Goal: Transaction & Acquisition: Purchase product/service

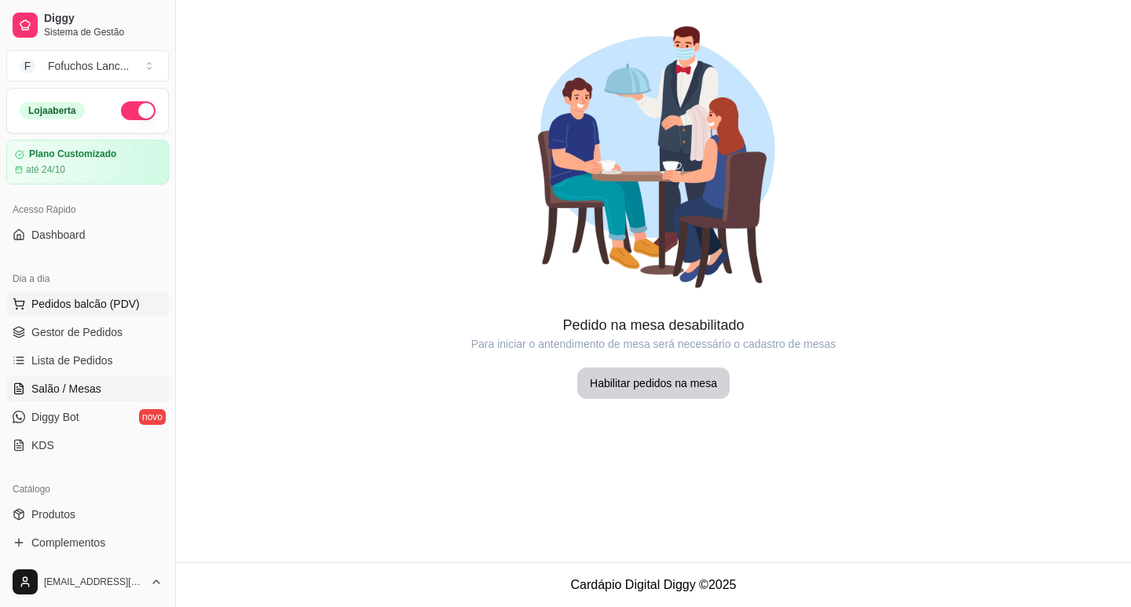
click at [115, 302] on span "Pedidos balcão (PDV)" at bounding box center [85, 304] width 108 height 16
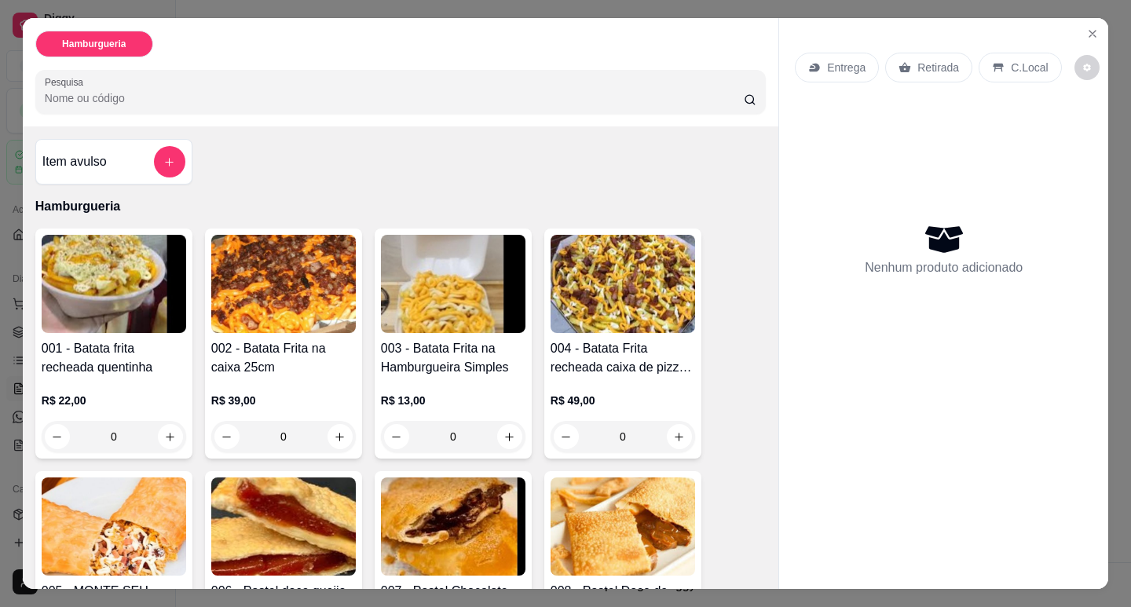
click at [236, 97] on input "Pesquisa" at bounding box center [395, 98] width 700 height 16
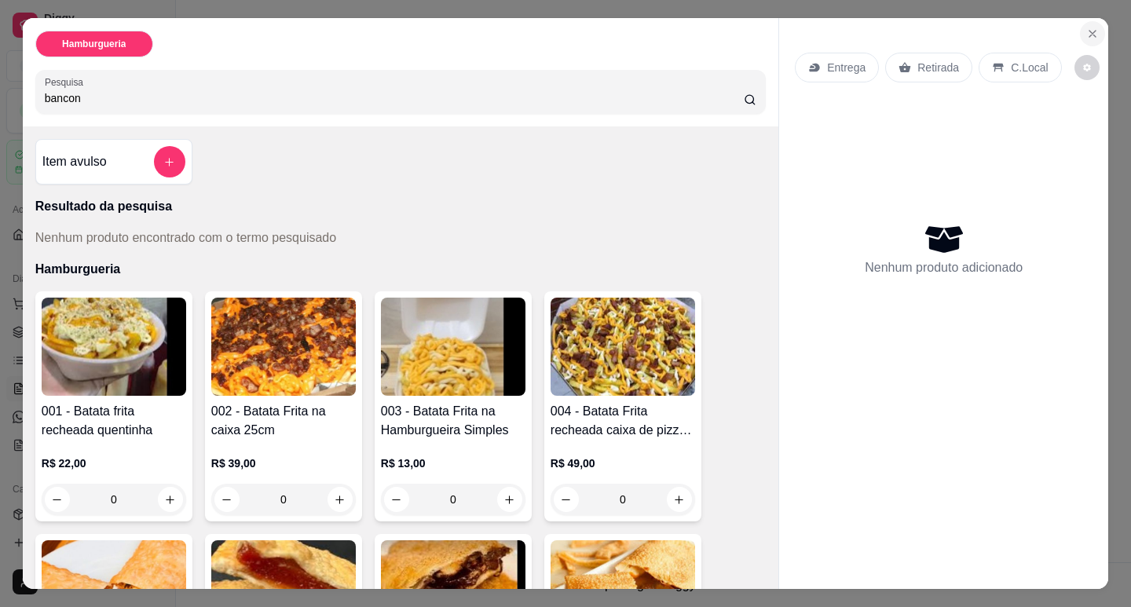
type input "bancon"
click at [1089, 31] on icon "Close" at bounding box center [1092, 34] width 6 height 6
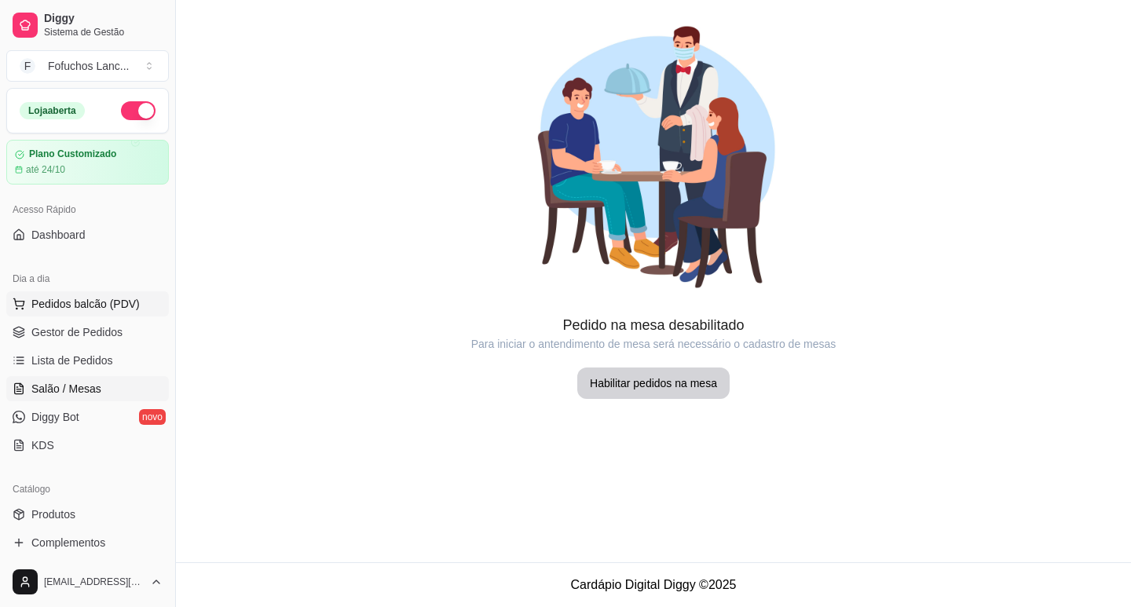
click at [92, 305] on span "Pedidos balcão (PDV)" at bounding box center [85, 304] width 108 height 16
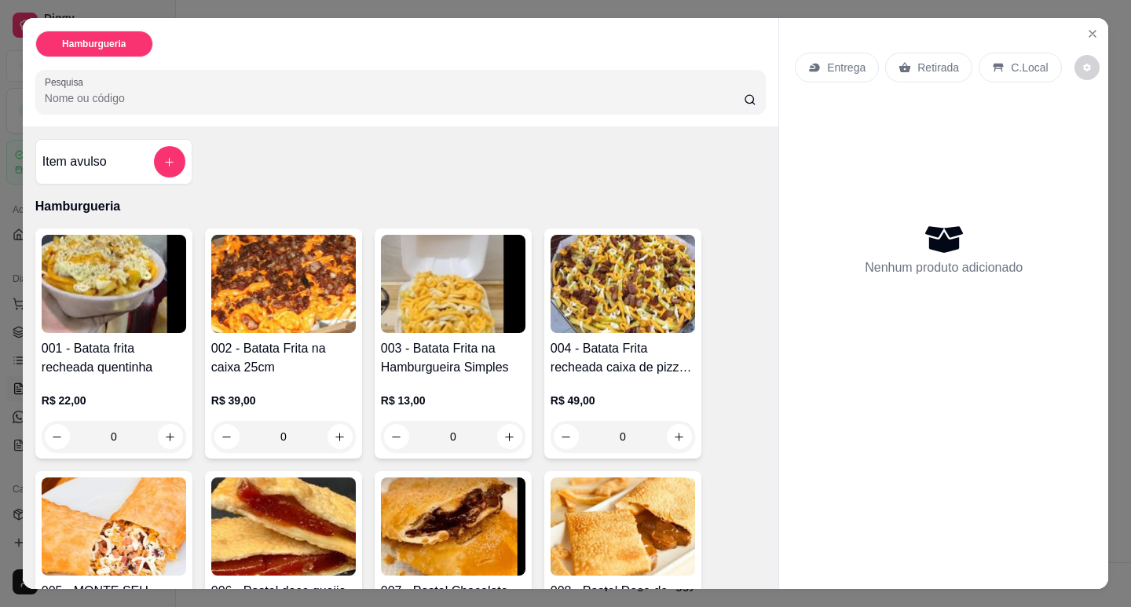
click at [98, 90] on input "Pesquisa" at bounding box center [395, 98] width 700 height 16
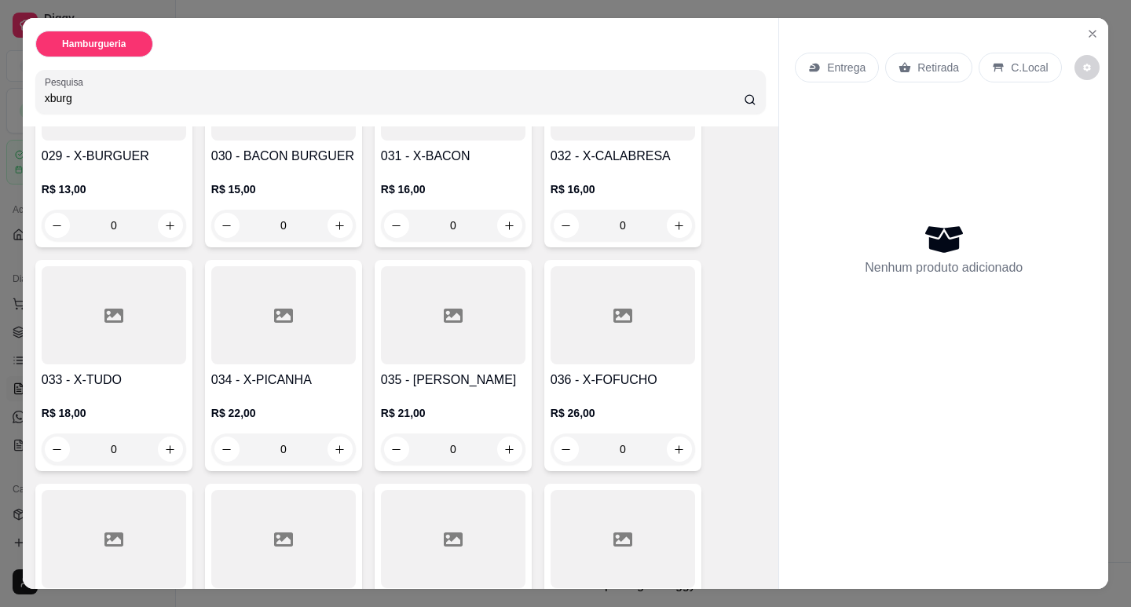
scroll to position [1885, 0]
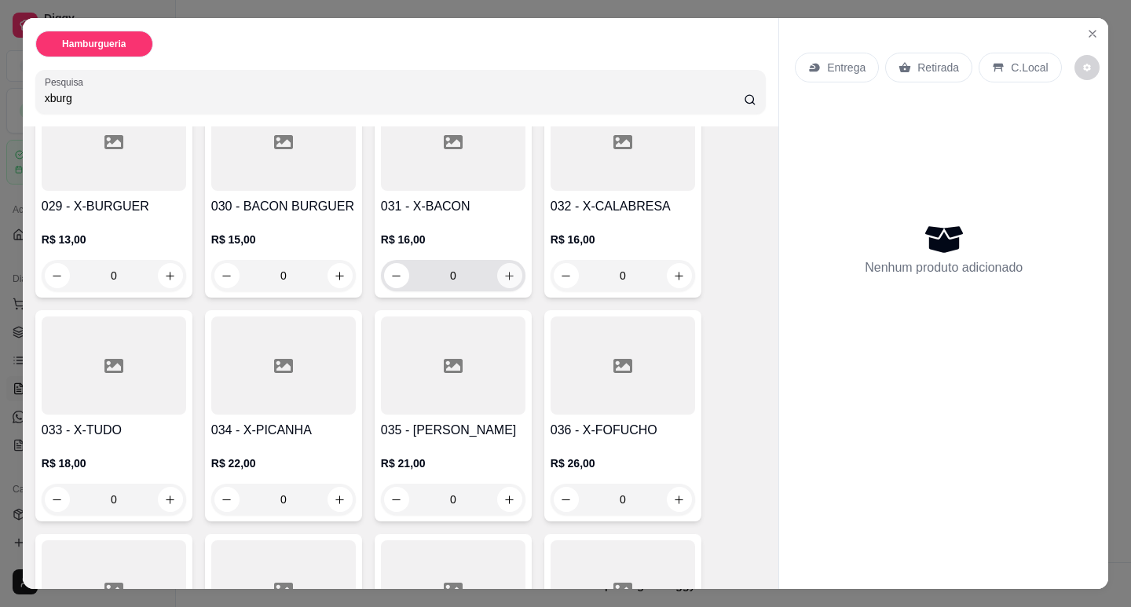
type input "xburg"
click at [512, 263] on button "increase-product-quantity" at bounding box center [509, 275] width 25 height 25
type input "1"
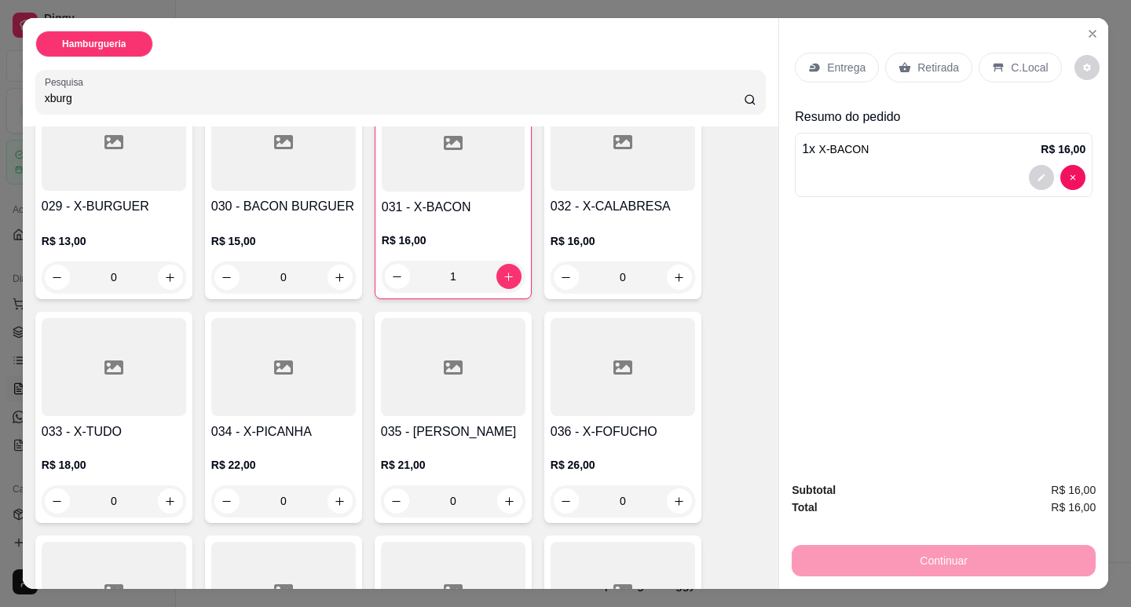
click at [911, 75] on div "Retirada" at bounding box center [928, 68] width 87 height 30
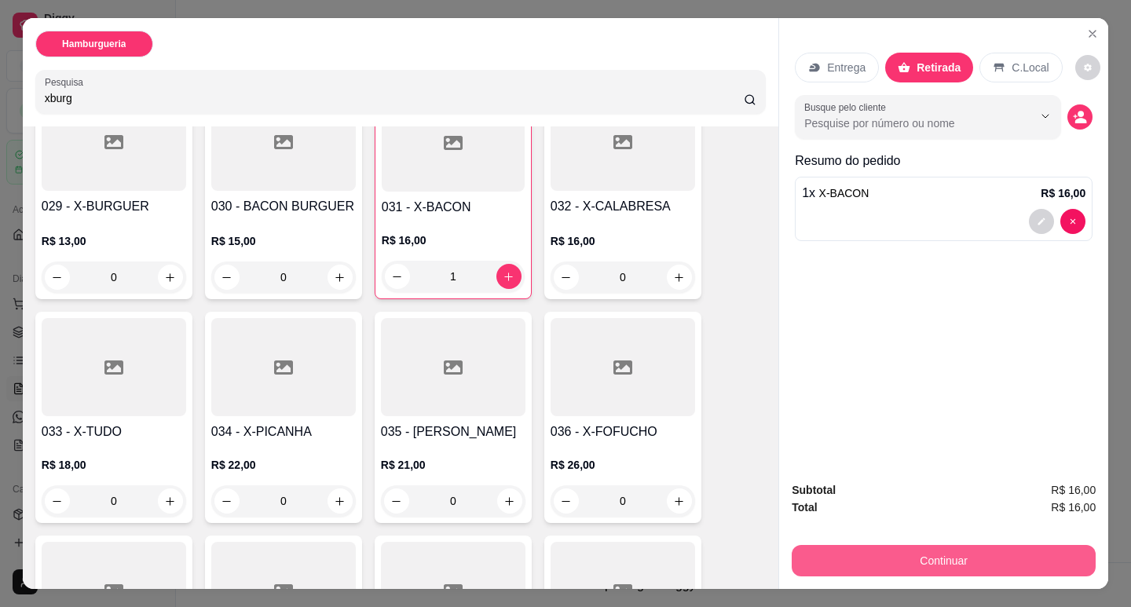
click at [948, 545] on button "Continuar" at bounding box center [943, 560] width 304 height 31
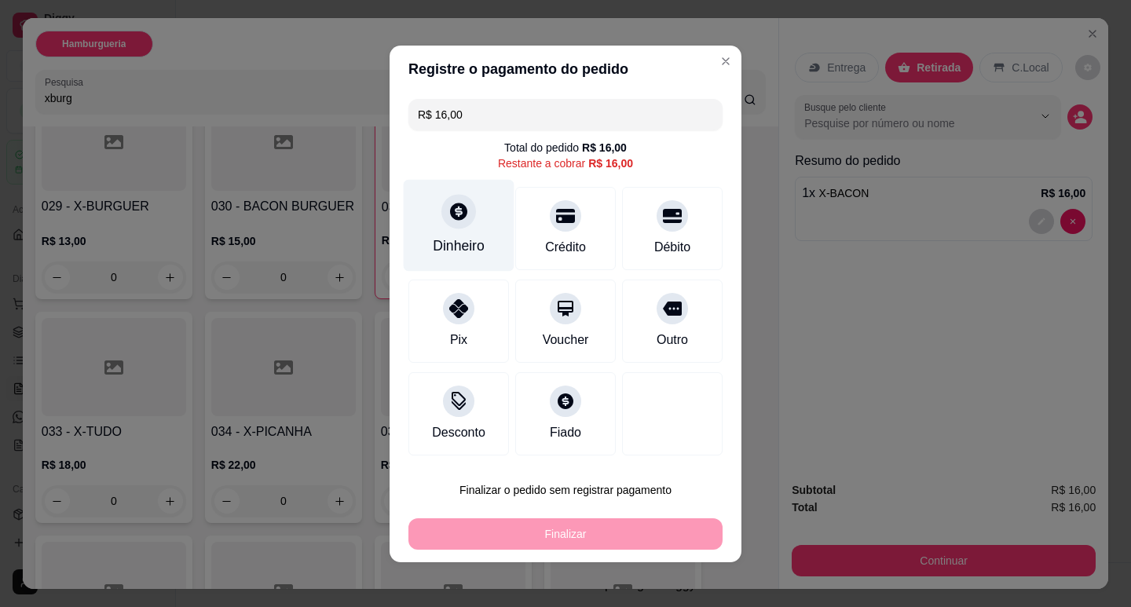
click at [448, 217] on icon at bounding box center [458, 211] width 20 height 20
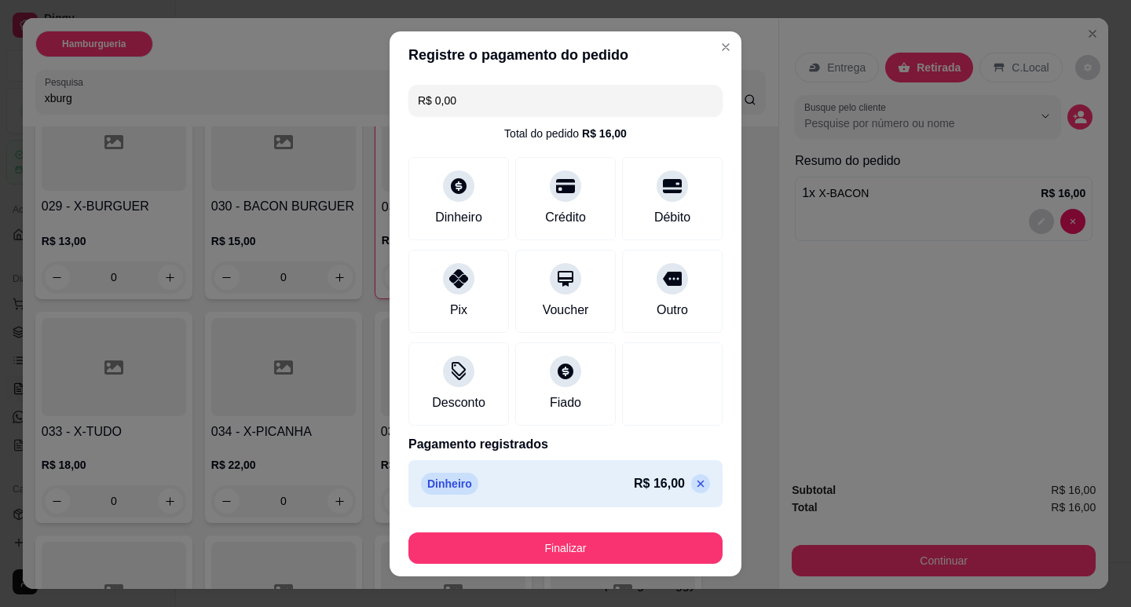
type input "R$ 0,00"
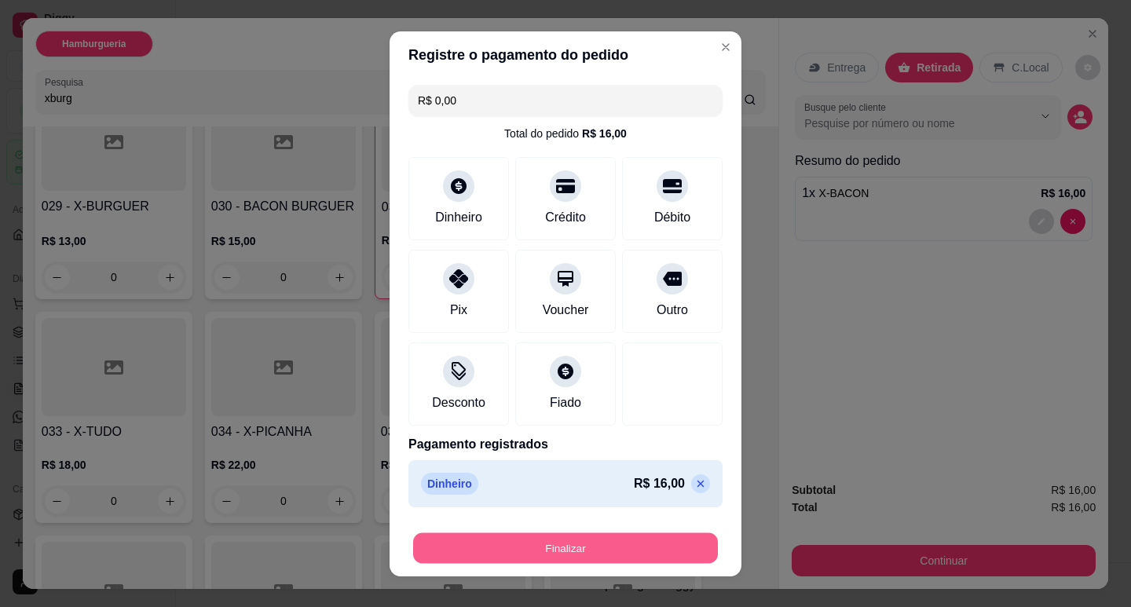
click at [605, 538] on button "Finalizar" at bounding box center [565, 547] width 305 height 31
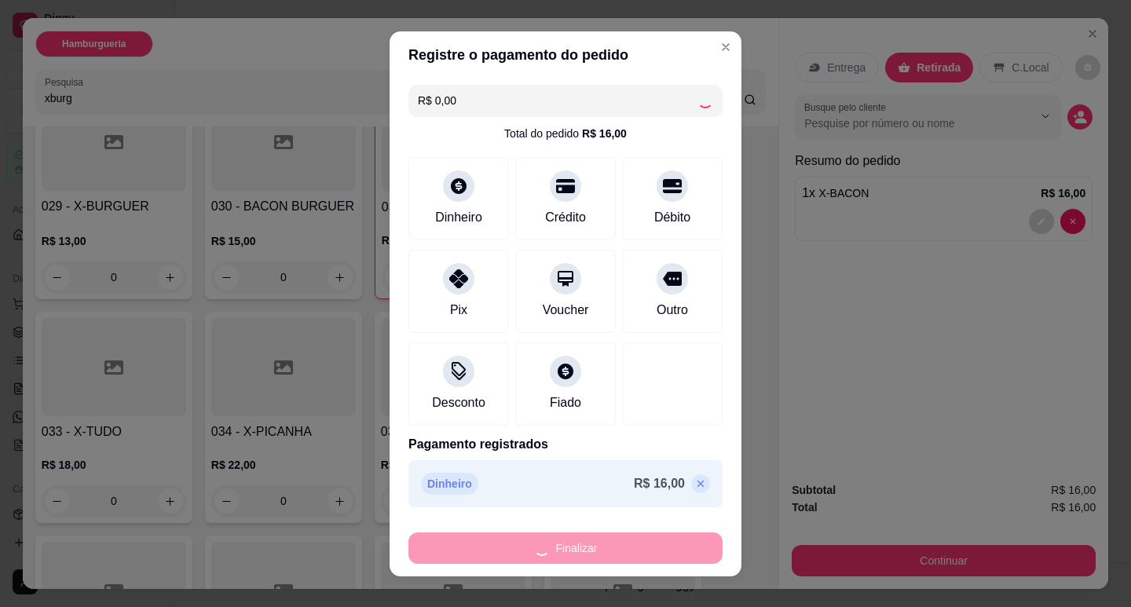
type input "0"
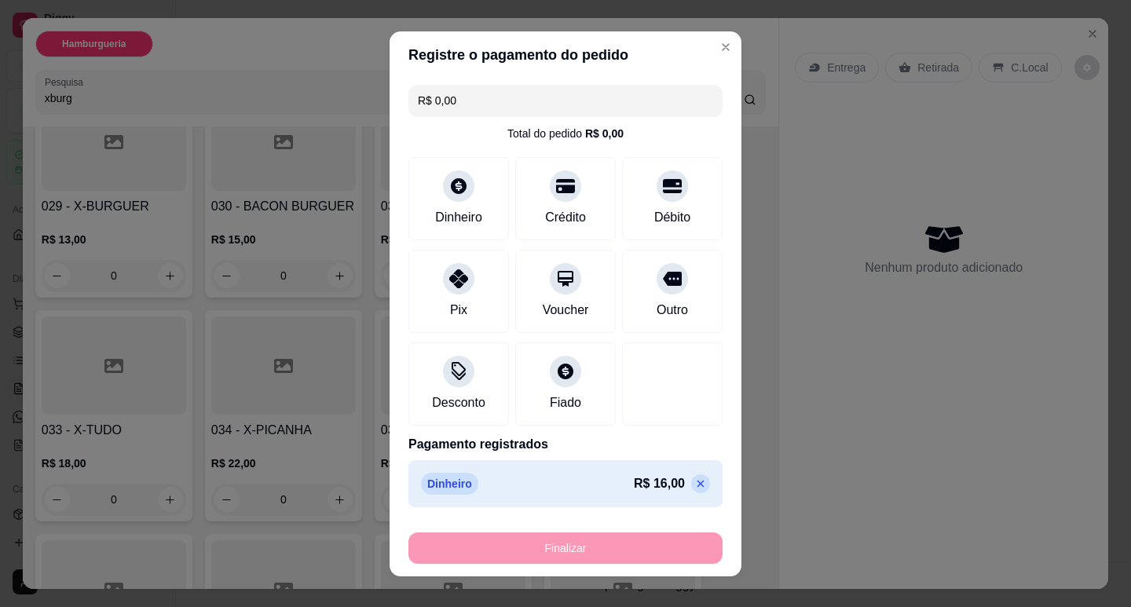
type input "-R$ 16,00"
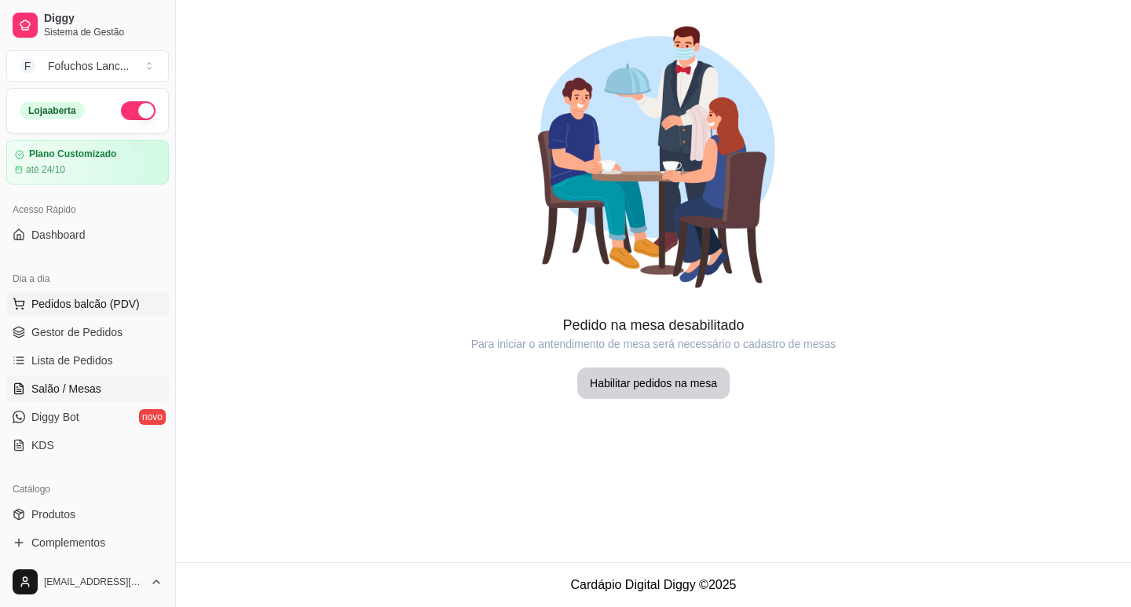
click at [76, 302] on span "Pedidos balcão (PDV)" at bounding box center [85, 304] width 108 height 16
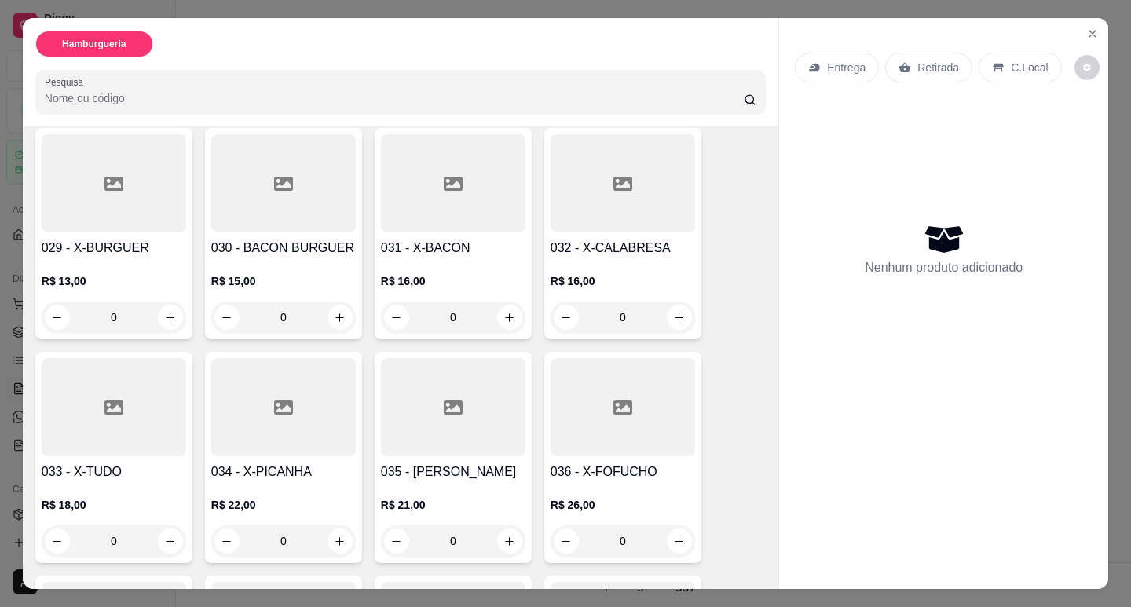
scroll to position [1806, 0]
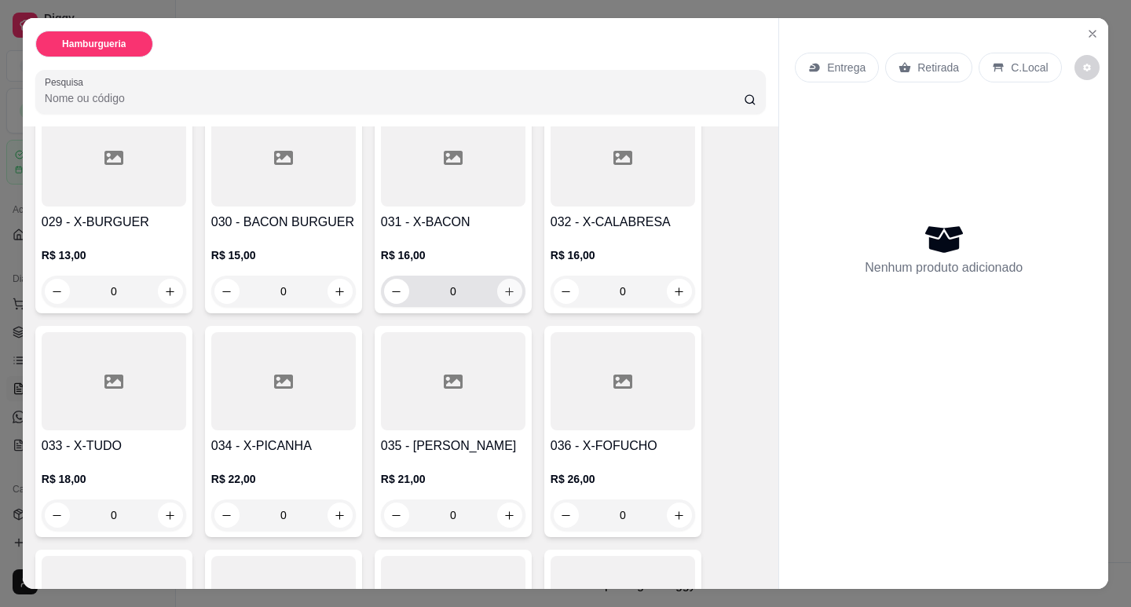
click at [497, 279] on button "increase-product-quantity" at bounding box center [509, 291] width 25 height 25
type input "1"
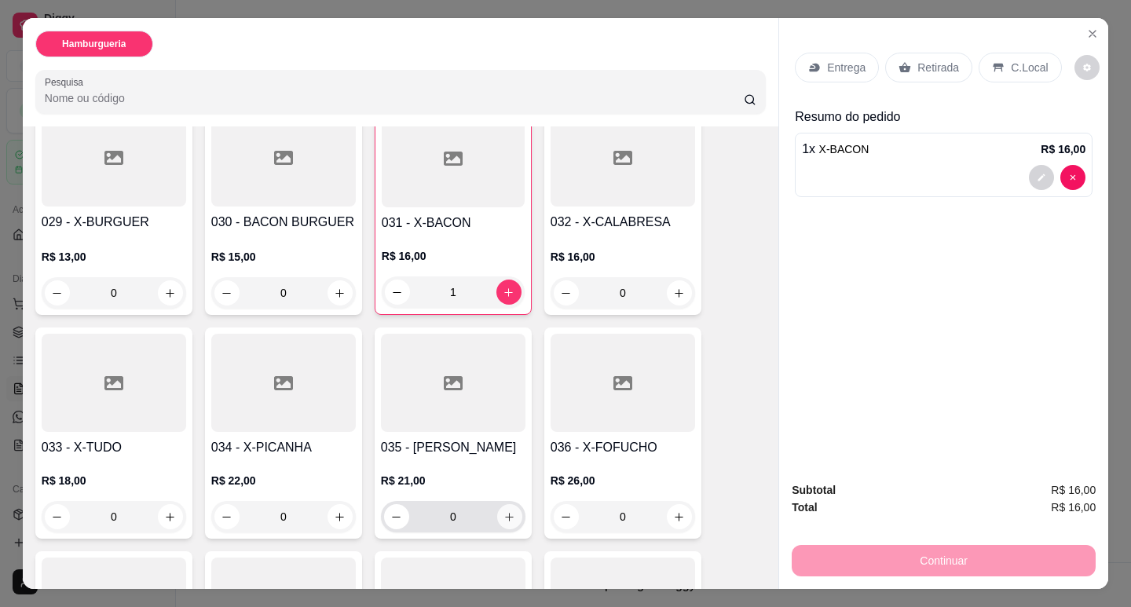
click at [510, 504] on button "increase-product-quantity" at bounding box center [509, 516] width 25 height 25
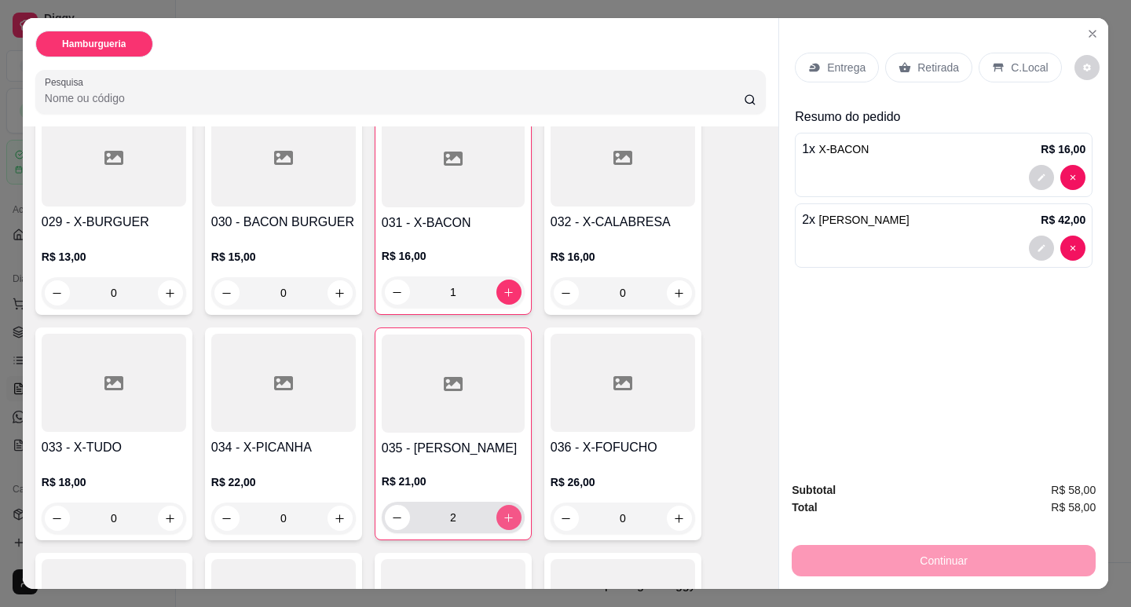
type input "2"
click at [1029, 239] on button "decrease-product-quantity" at bounding box center [1041, 248] width 25 height 25
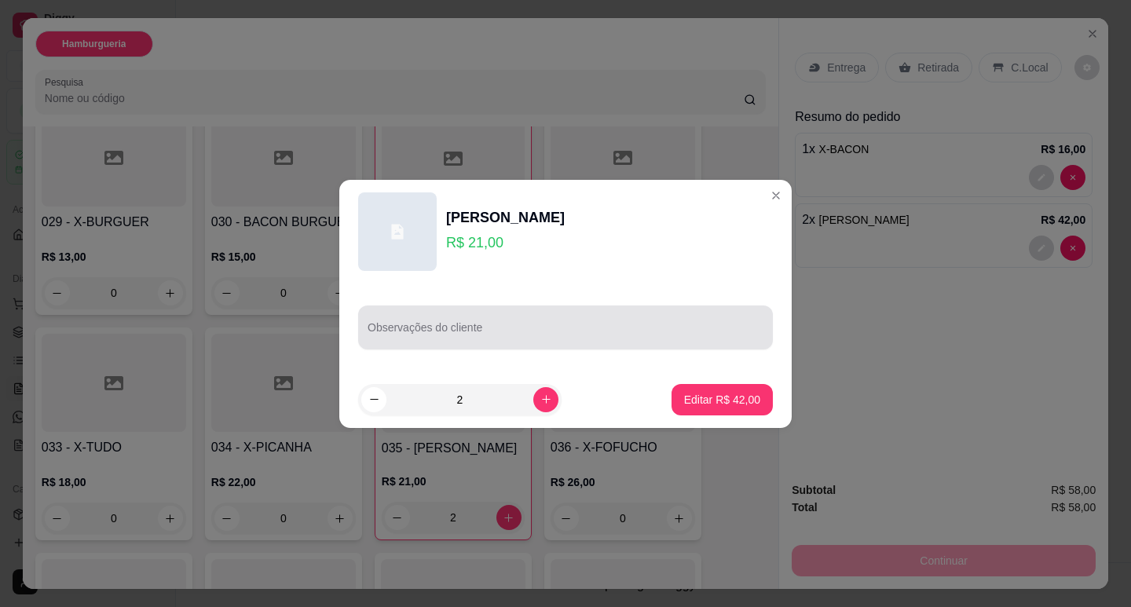
click at [469, 329] on input "Observações do cliente" at bounding box center [565, 334] width 396 height 16
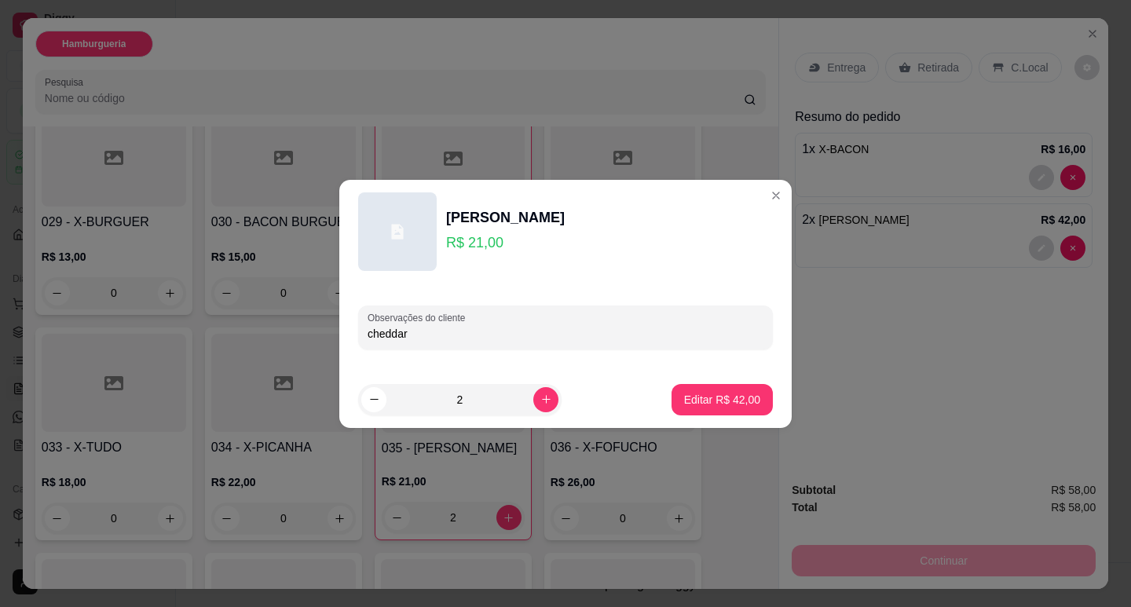
type input "cheddar"
click at [732, 408] on button "Editar R$ 42,00" at bounding box center [722, 399] width 98 height 31
type input "0"
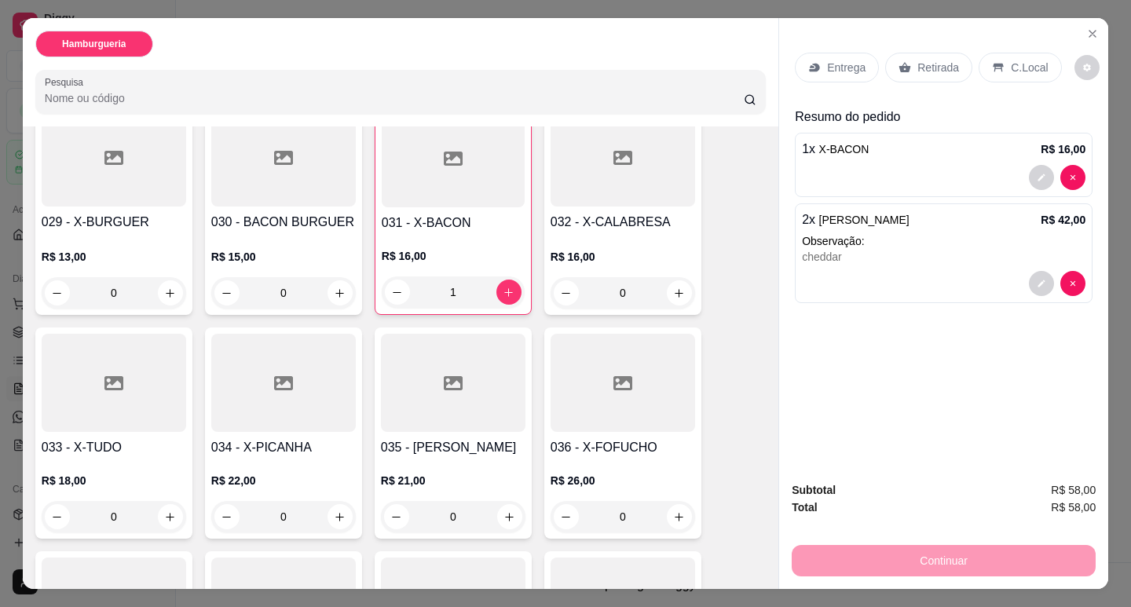
click at [841, 60] on p "Entrega" at bounding box center [846, 68] width 38 height 16
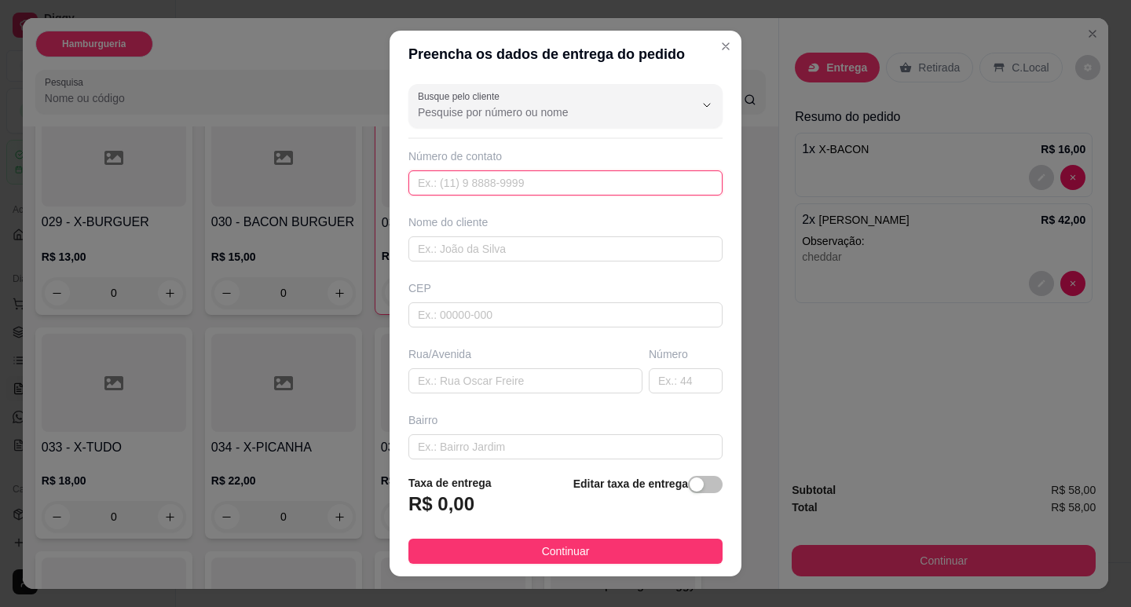
click at [456, 179] on input "text" at bounding box center [565, 182] width 314 height 25
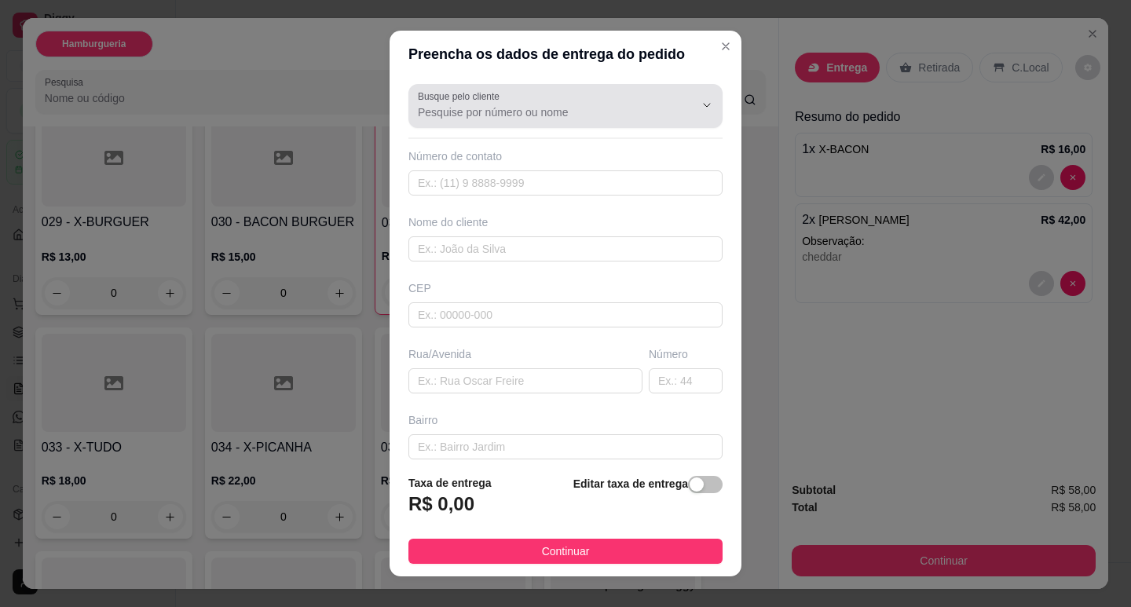
click at [477, 89] on div "Busque pelo cliente" at bounding box center [565, 106] width 314 height 44
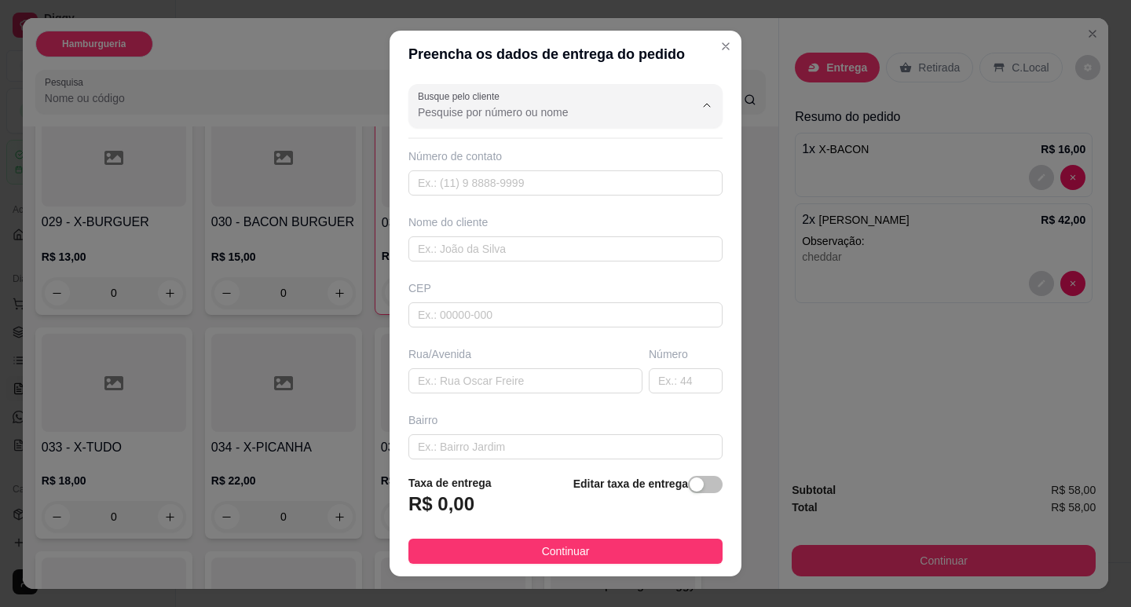
click at [473, 117] on input "Busque pelo cliente" at bounding box center [543, 112] width 251 height 16
click at [470, 137] on div "[PERSON_NAME]" at bounding box center [548, 149] width 284 height 31
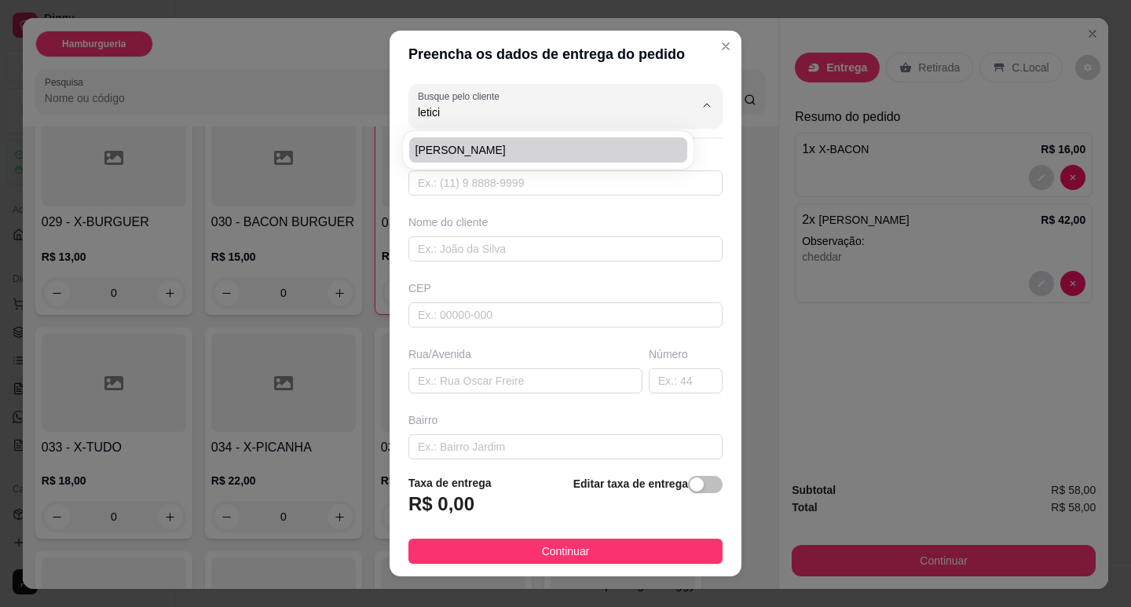
click at [466, 143] on span "[PERSON_NAME]" at bounding box center [540, 150] width 250 height 16
type input "[PERSON_NAME]"
type input "22992552643"
type input "[PERSON_NAME]"
type input "RUA A ULTIMA RUA"
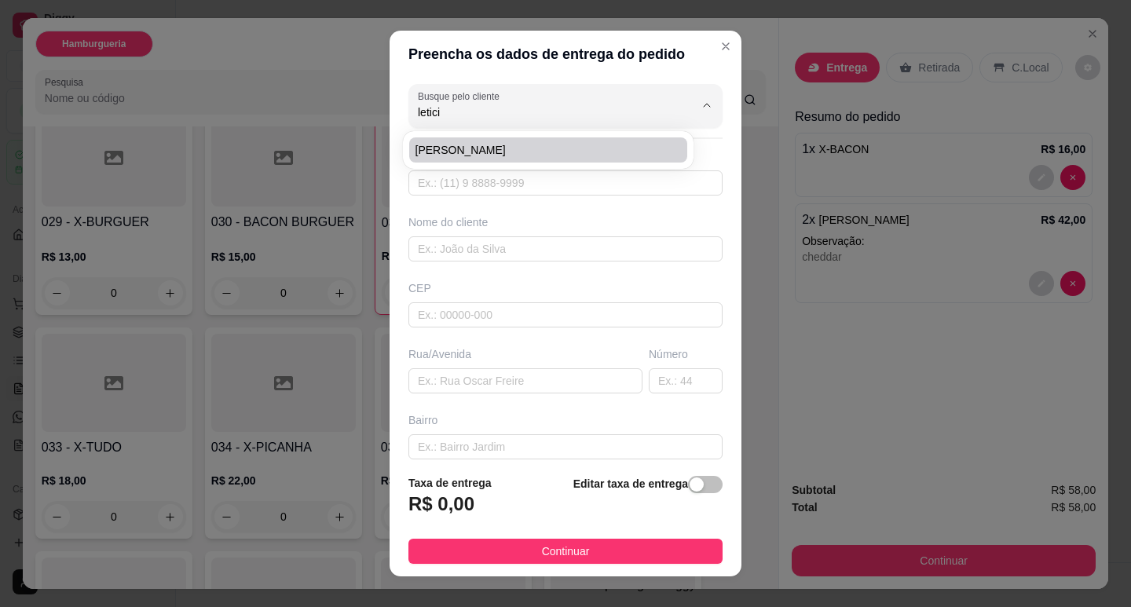
type input "11"
type input "ENGENHO"
type input "PERTO DO [GEOGRAPHIC_DATA]"
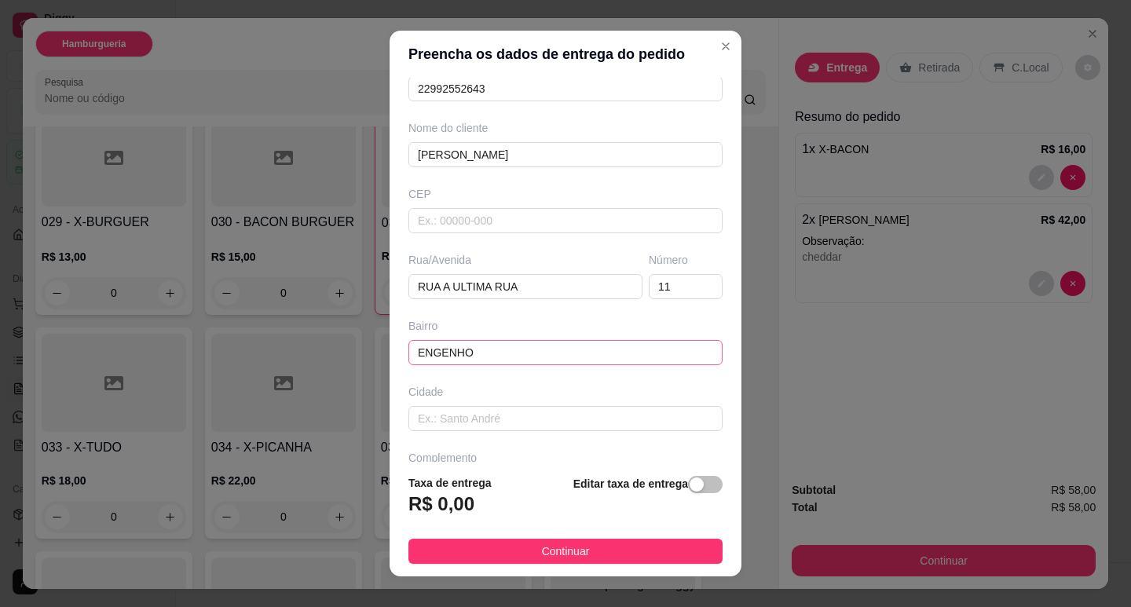
scroll to position [144, 0]
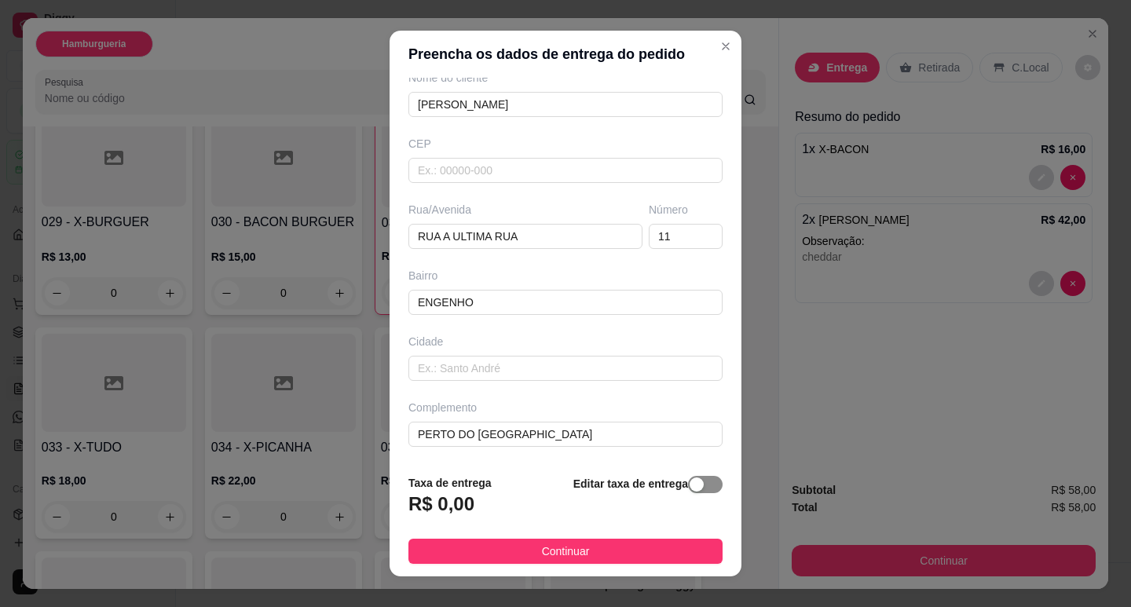
click at [689, 492] on span "button" at bounding box center [705, 484] width 35 height 17
click at [500, 514] on input "0,00" at bounding box center [493, 510] width 168 height 30
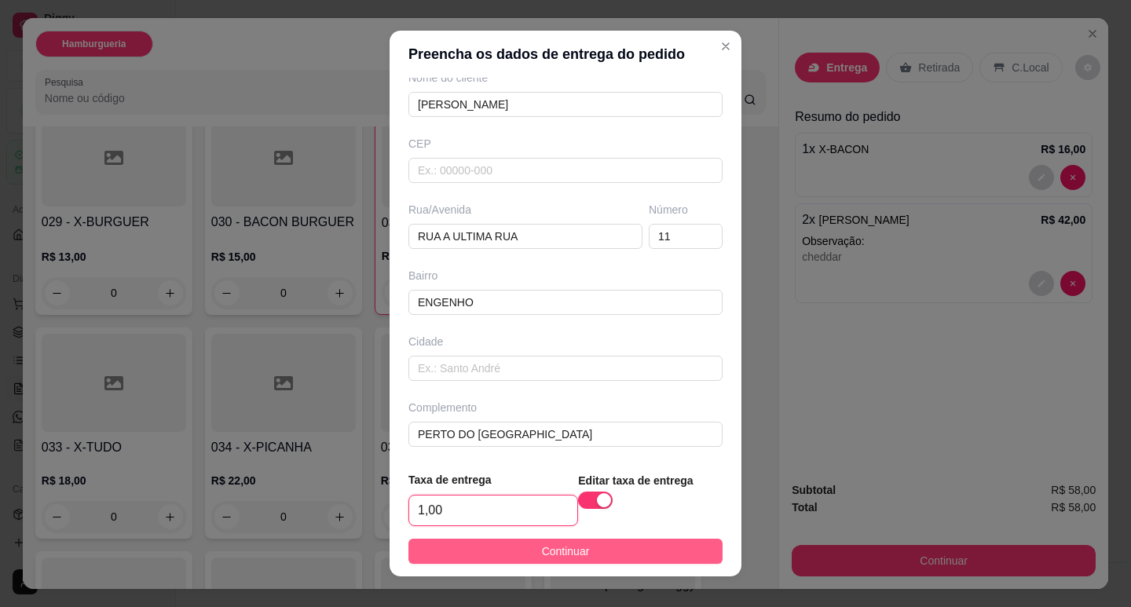
type input "1,00"
click at [552, 556] on span "Continuar" at bounding box center [566, 551] width 48 height 17
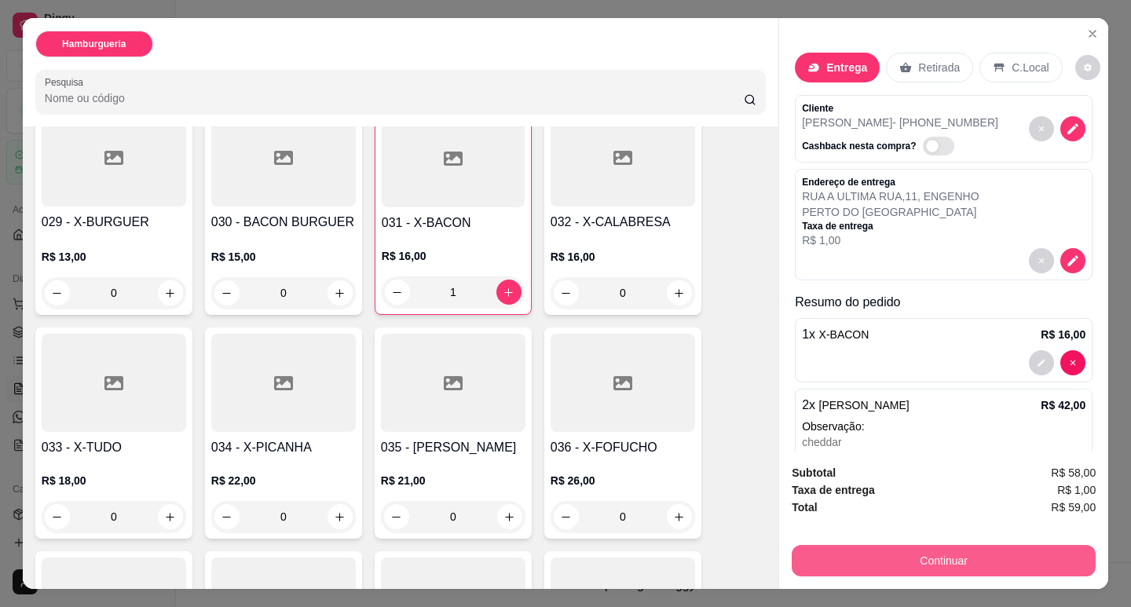
click at [1009, 550] on button "Continuar" at bounding box center [943, 560] width 304 height 31
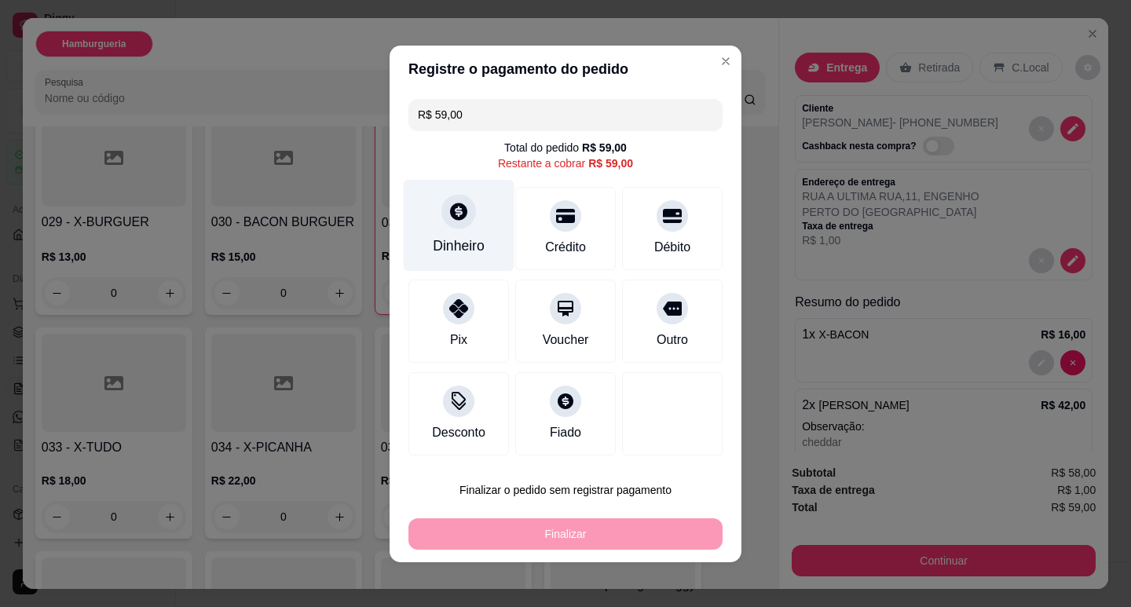
click at [473, 243] on div "Dinheiro" at bounding box center [459, 246] width 52 height 20
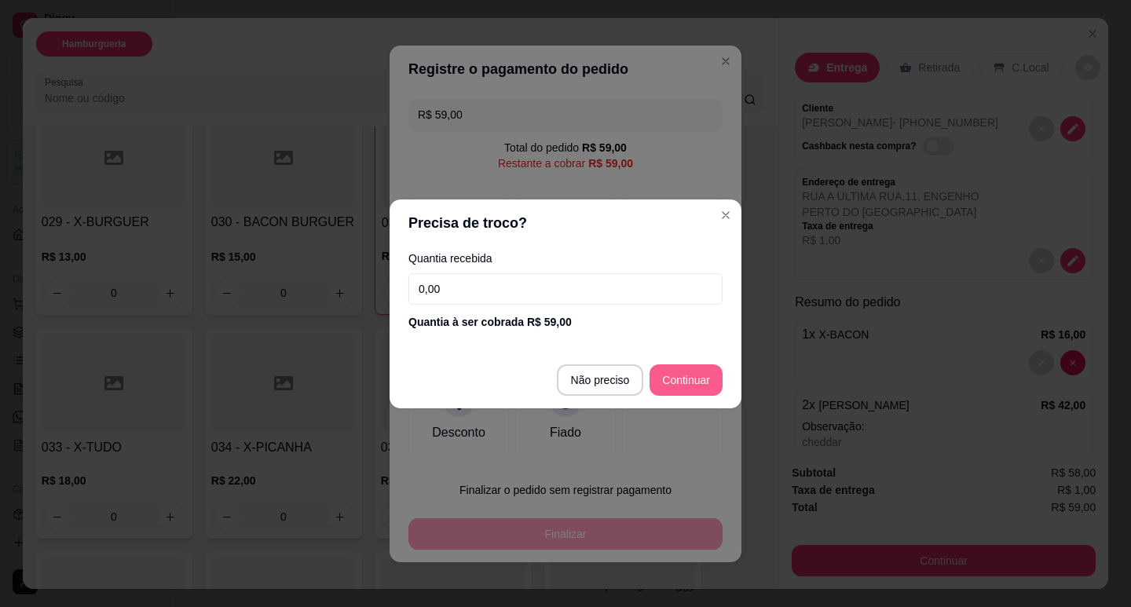
type input "R$ 0,00"
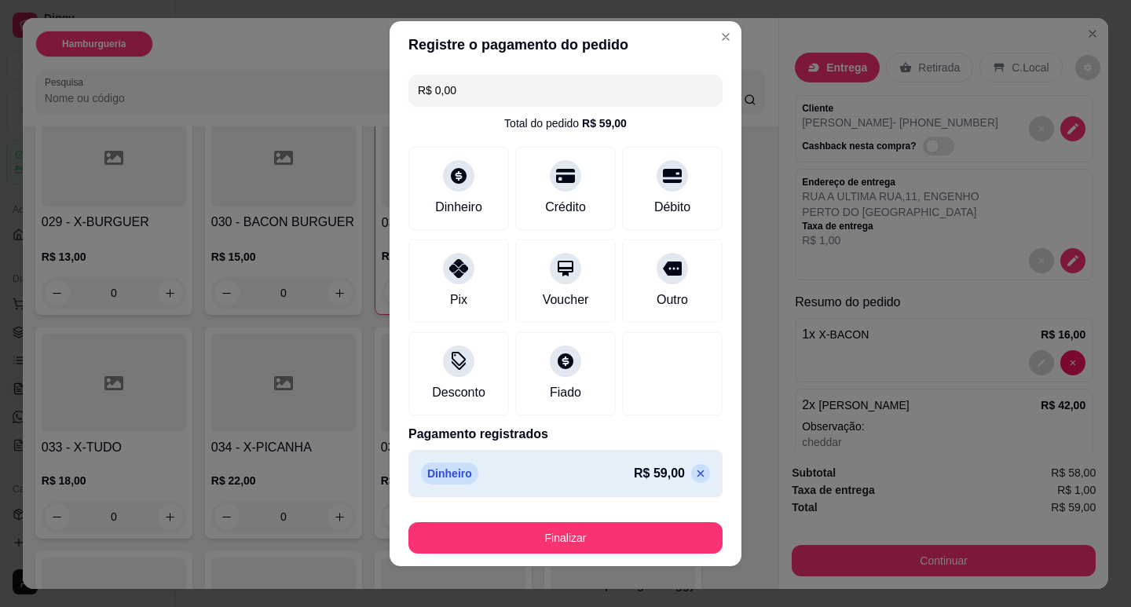
scroll to position [20, 0]
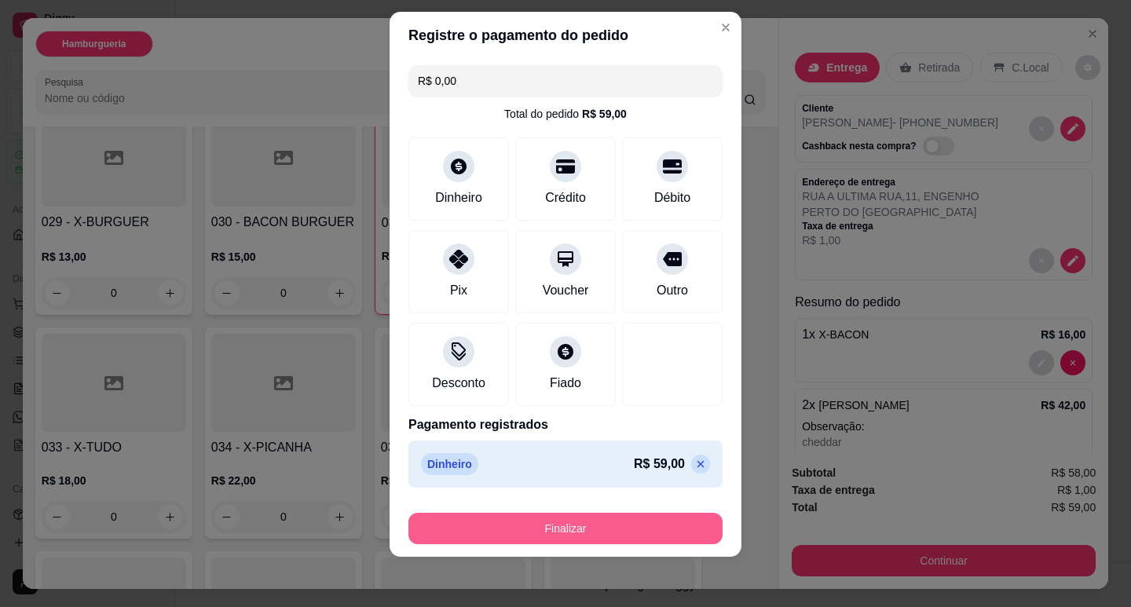
click at [621, 530] on button "Finalizar" at bounding box center [565, 528] width 314 height 31
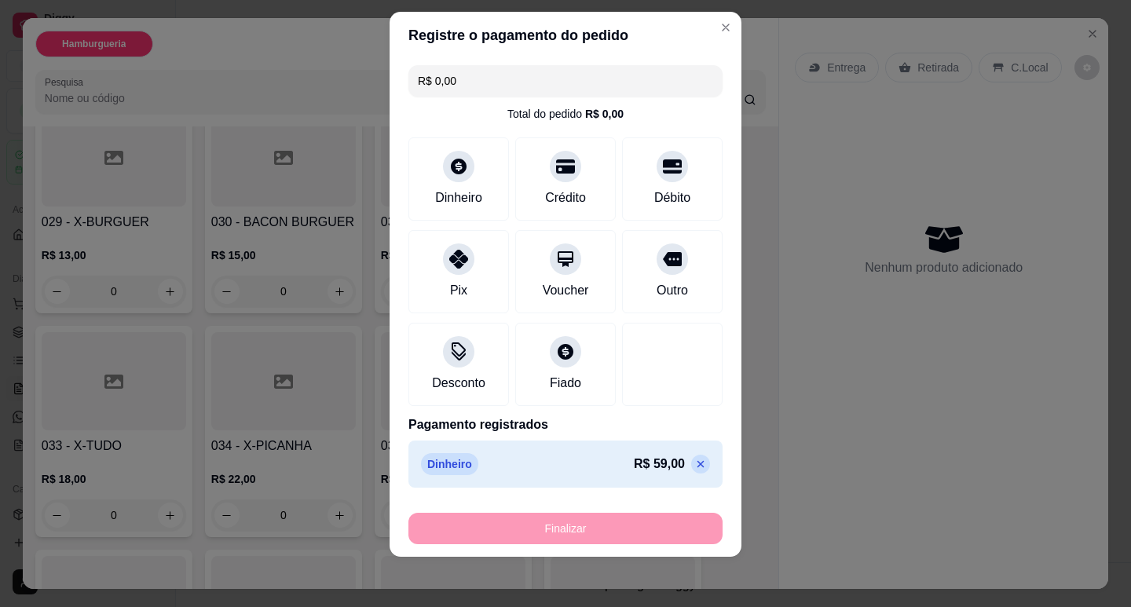
type input "0"
type input "-R$ 59,00"
